Goal: Transaction & Acquisition: Purchase product/service

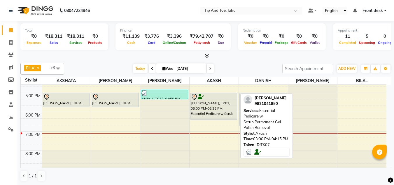
scroll to position [167, 0]
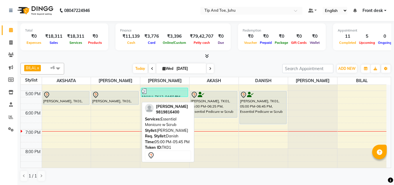
click at [105, 97] on div at bounding box center [115, 94] width 46 height 7
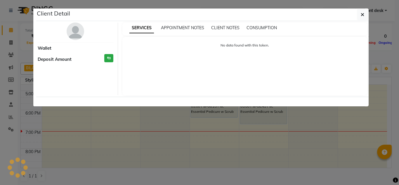
select select "7"
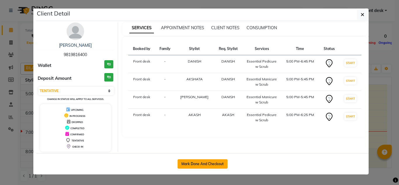
click at [198, 160] on button "Mark Done And Checkout" at bounding box center [202, 163] width 50 height 9
select select "service"
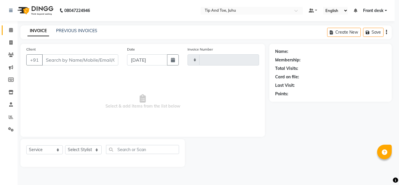
type input "1613"
select select "5516"
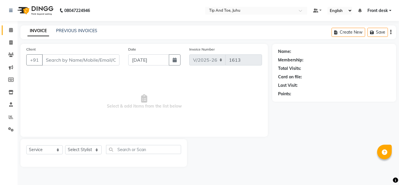
type input "9819816400"
select select "39814"
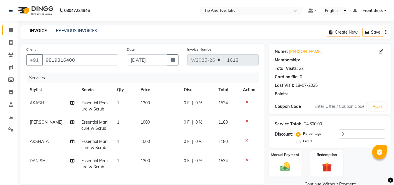
type input "20"
select select "1: Object"
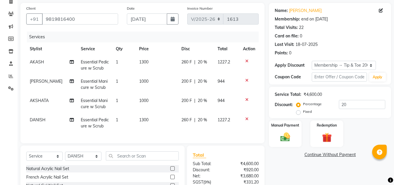
scroll to position [58, 0]
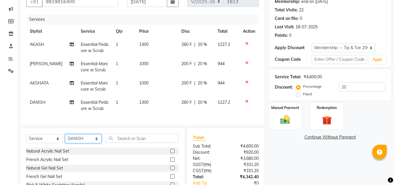
drag, startPoint x: 83, startPoint y: 143, endPoint x: 83, endPoint y: 139, distance: 4.2
click at [83, 143] on select "Select Stylist AJAY UTKAR AKASH AKSHATA Angeli kharei AZHAR BILAL DANISH DHANSH…" at bounding box center [83, 138] width 36 height 9
select select "87956"
click at [65, 138] on select "Select Stylist AJAY UTKAR AKASH AKSHATA Angeli kharei AZHAR BILAL DANISH DHANSH…" at bounding box center [83, 138] width 36 height 9
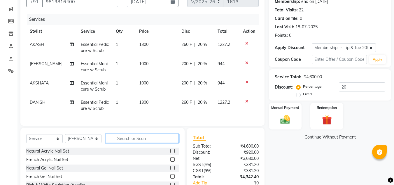
click at [125, 143] on input "text" at bounding box center [142, 138] width 73 height 9
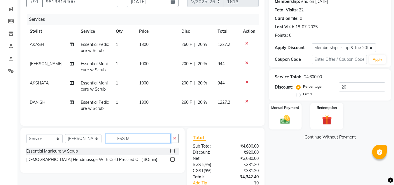
type input "ESS M"
click at [172, 153] on label at bounding box center [172, 150] width 4 height 4
click at [172, 153] on input "checkbox" at bounding box center [172, 151] width 4 height 4
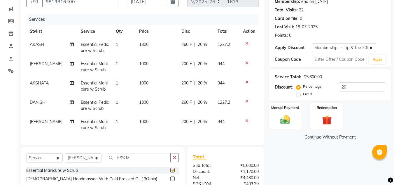
checkbox input "false"
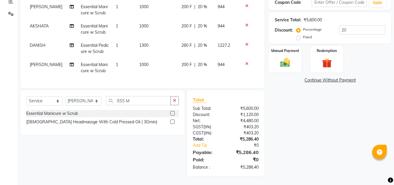
click at [313, 140] on div "Name: Vinita Mody Membership: end on 02-04-2028 Total Visits: 22 Card on file: …" at bounding box center [332, 52] width 127 height 247
click at [321, 138] on div "Name: Vinita Mody Membership: end on 02-04-2028 Total Visits: 22 Card on file: …" at bounding box center [332, 52] width 127 height 247
click at [283, 66] on div "Manual Payment" at bounding box center [285, 59] width 34 height 28
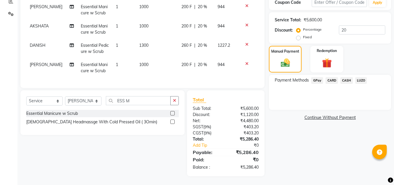
click at [330, 77] on span "CARD" at bounding box center [332, 80] width 13 height 7
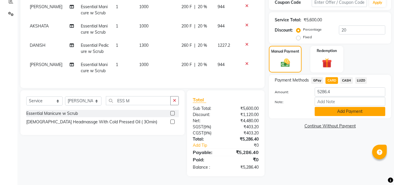
click at [333, 107] on button "Add Payment" at bounding box center [350, 111] width 71 height 9
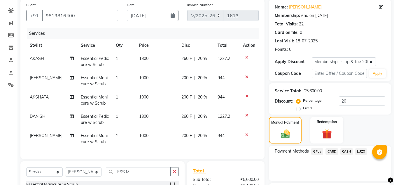
scroll to position [132, 0]
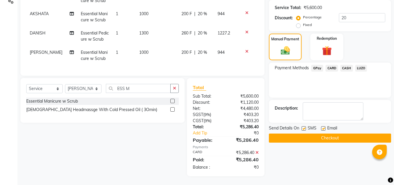
click at [302, 133] on button "Checkout" at bounding box center [330, 137] width 122 height 9
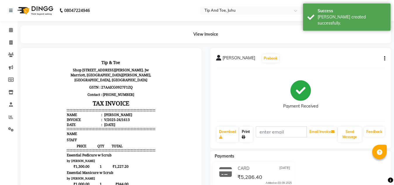
click at [242, 138] on icon at bounding box center [244, 137] width 4 height 4
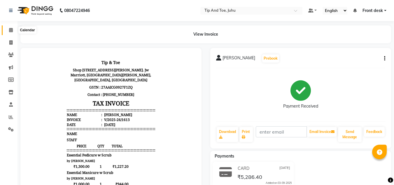
click at [12, 29] on icon at bounding box center [11, 30] width 4 height 4
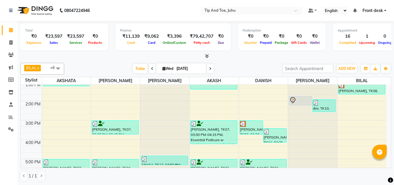
scroll to position [167, 0]
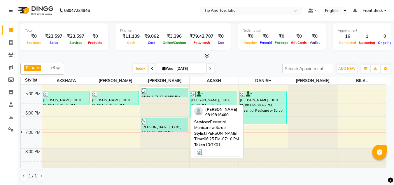
click at [165, 119] on div at bounding box center [164, 121] width 46 height 6
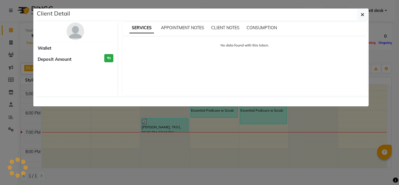
select select "3"
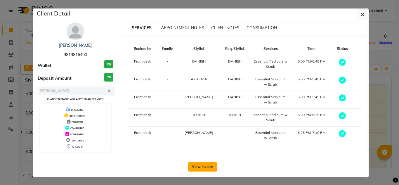
click at [202, 168] on button "View Invoice" at bounding box center [202, 166] width 29 height 9
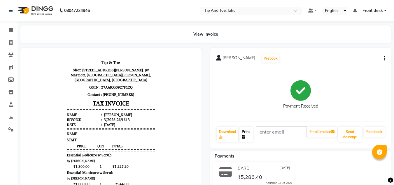
click at [245, 131] on link "Print" at bounding box center [246, 134] width 13 height 15
click at [10, 31] on icon at bounding box center [11, 30] width 4 height 4
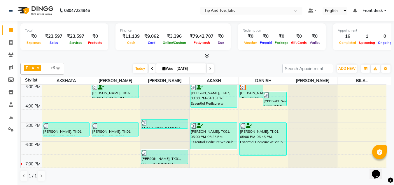
scroll to position [146, 0]
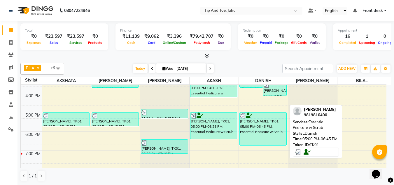
click at [280, 132] on div "[PERSON_NAME], TK01, 05:00 PM-06:45 PM, Essential Pedicure w Scrub" at bounding box center [263, 128] width 47 height 33
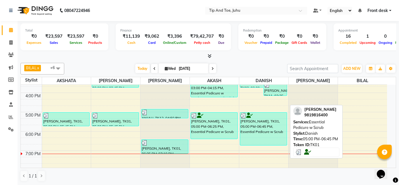
select select "3"
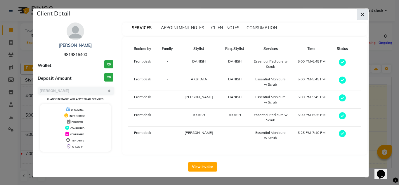
click at [361, 14] on icon "button" at bounding box center [362, 14] width 4 height 5
